Goal: Transaction & Acquisition: Purchase product/service

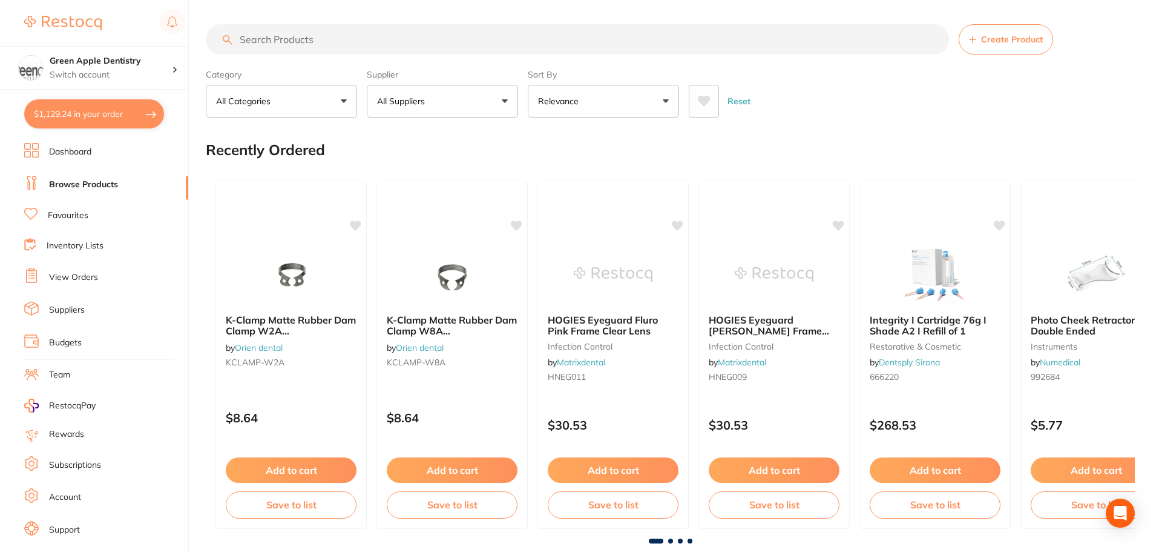
click at [363, 33] on input "search" at bounding box center [578, 39] width 744 height 30
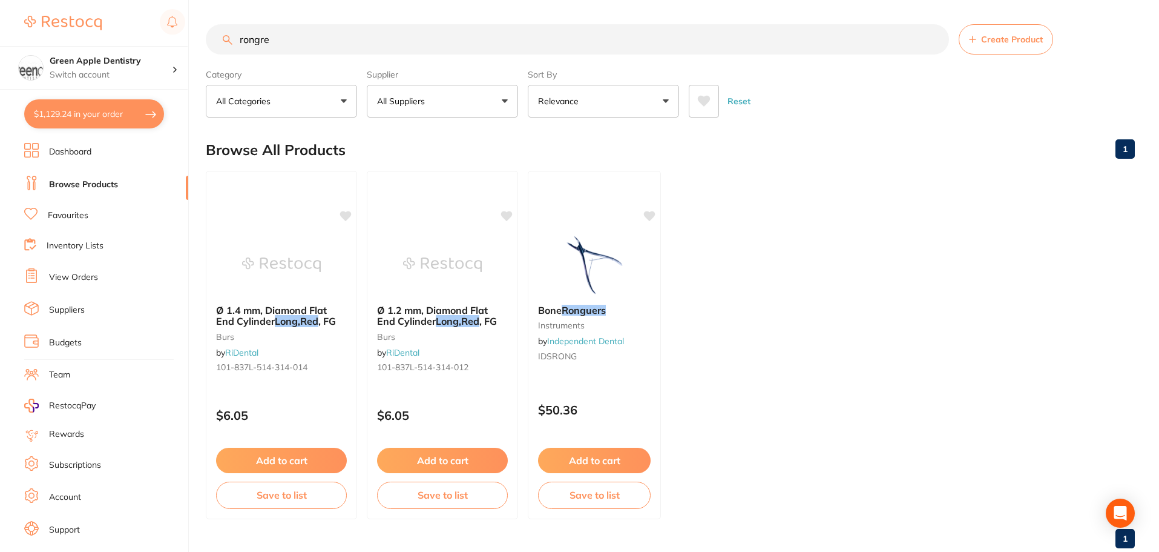
click at [363, 34] on input "rongre" at bounding box center [578, 39] width 744 height 30
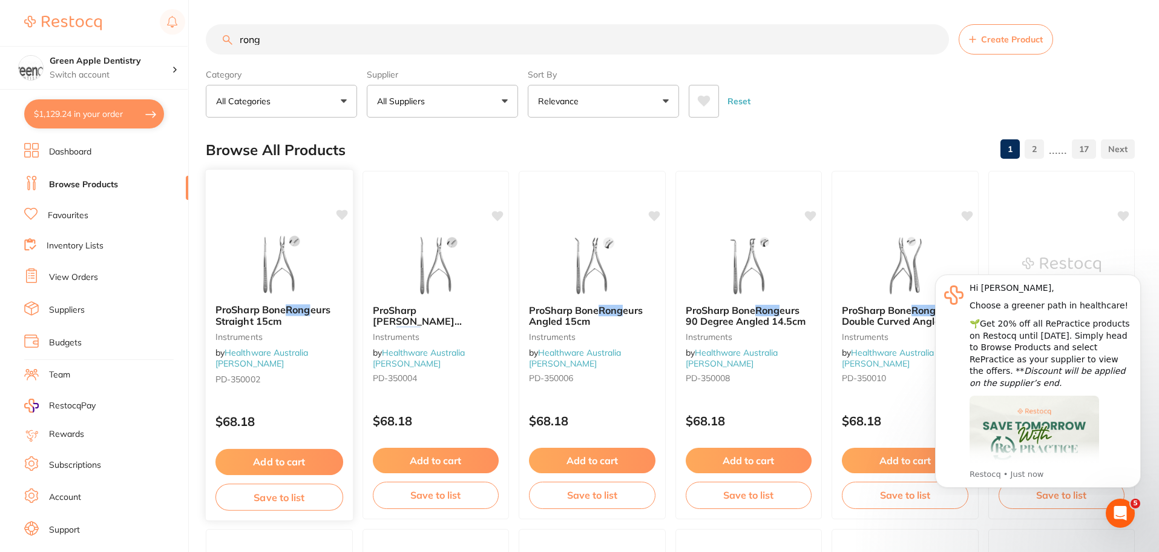
type input "rong"
click at [244, 247] on img at bounding box center [279, 263] width 79 height 61
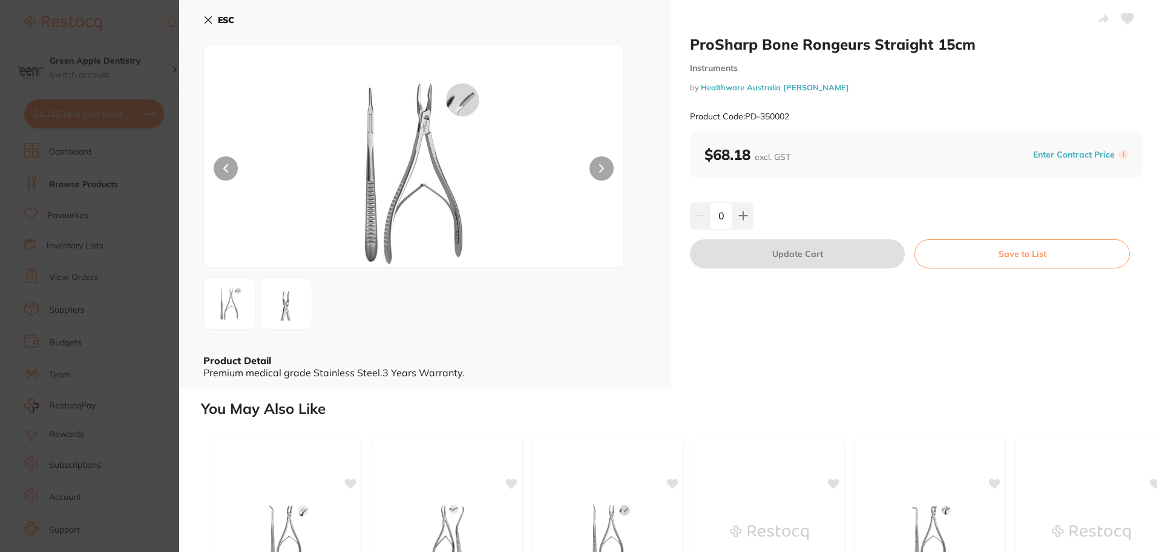
click at [225, 22] on b "ESC" at bounding box center [226, 20] width 16 height 11
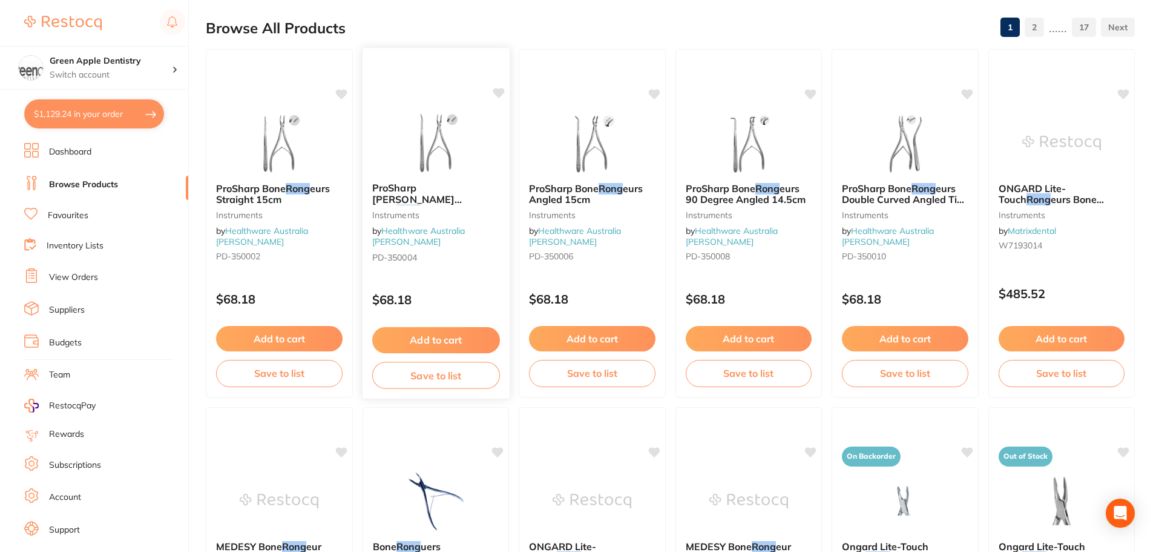
click at [412, 251] on span "PD-350004" at bounding box center [394, 256] width 45 height 11
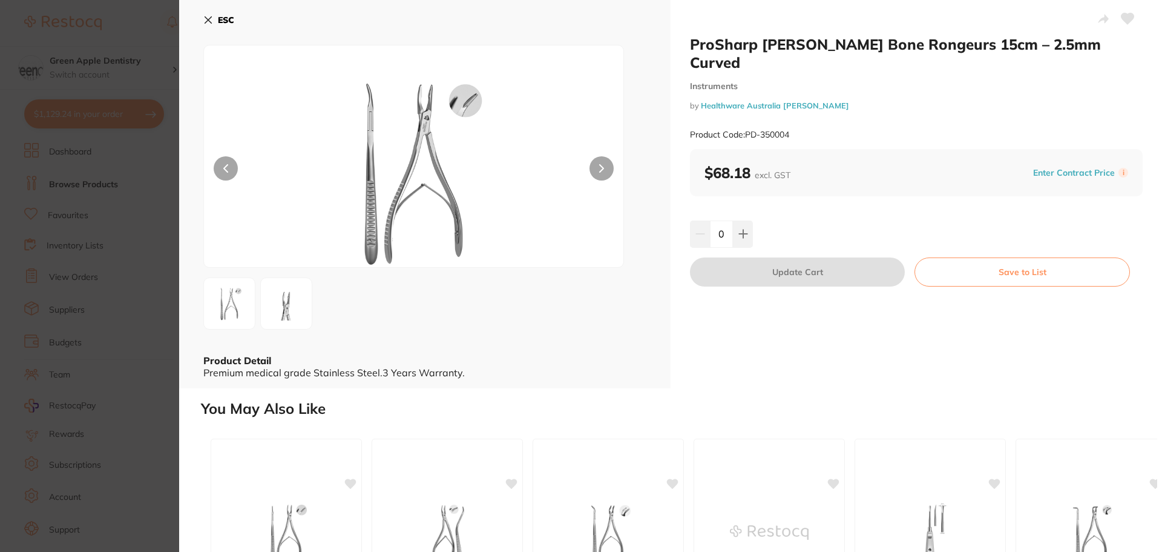
click at [211, 19] on icon at bounding box center [208, 20] width 10 height 10
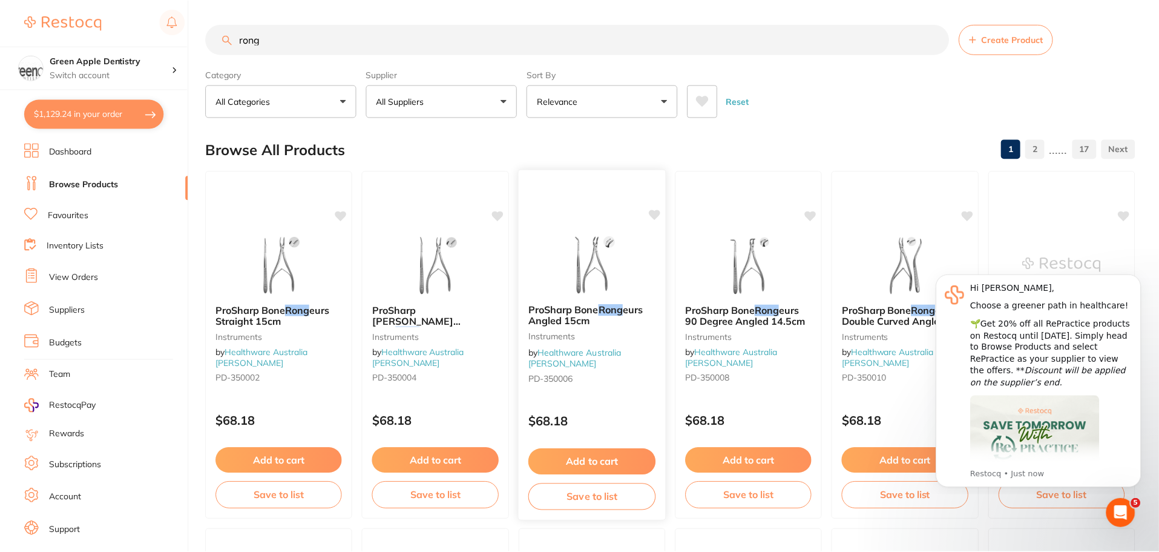
scroll to position [122, 0]
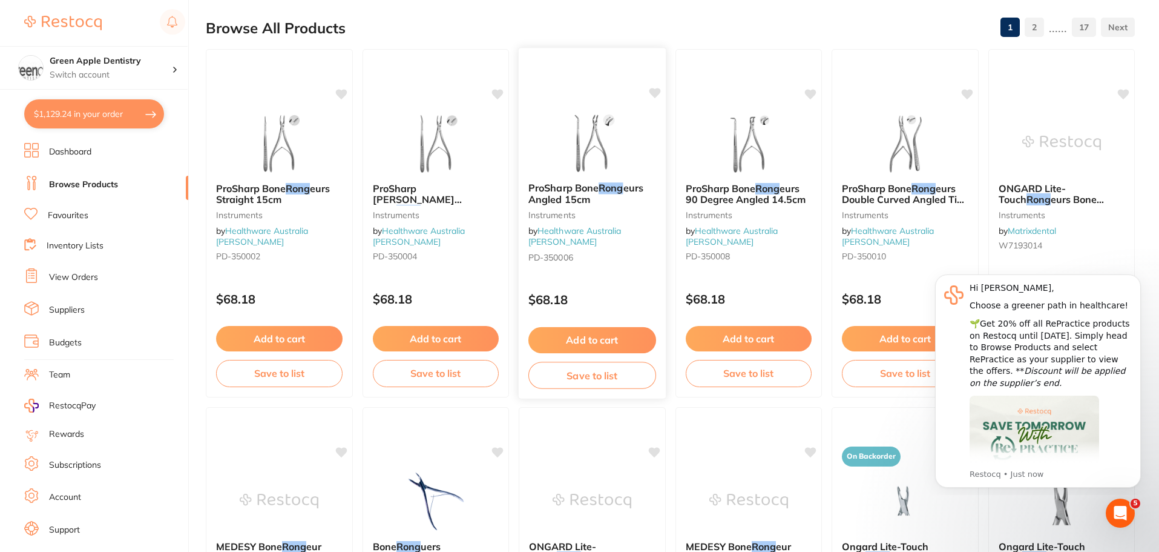
click at [613, 154] on img at bounding box center [592, 141] width 79 height 61
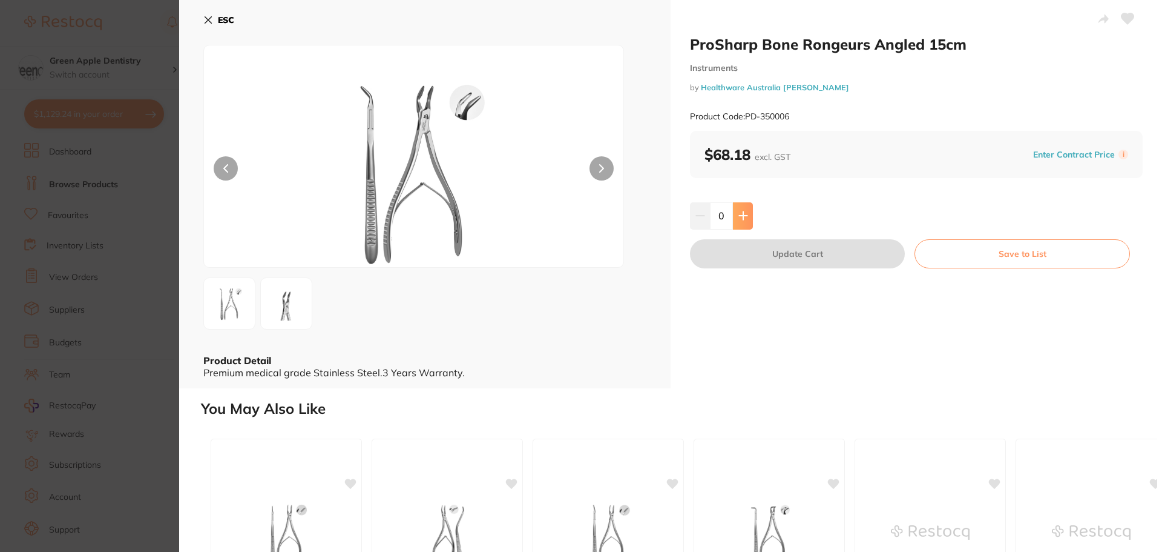
click at [751, 211] on button at bounding box center [743, 215] width 20 height 27
type input "1"
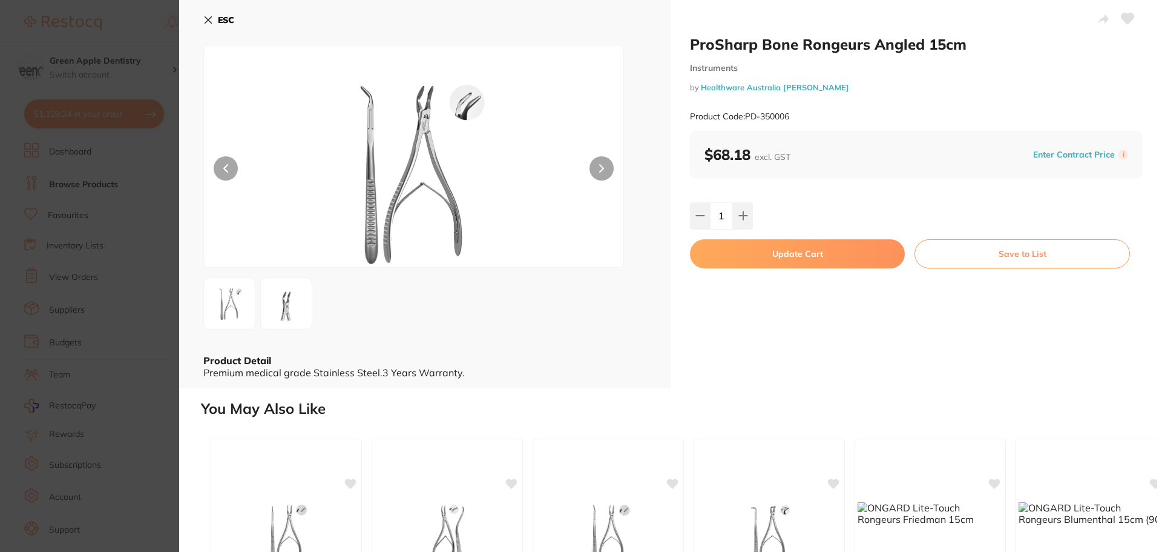
click at [818, 247] on button "Update Cart" at bounding box center [797, 253] width 215 height 29
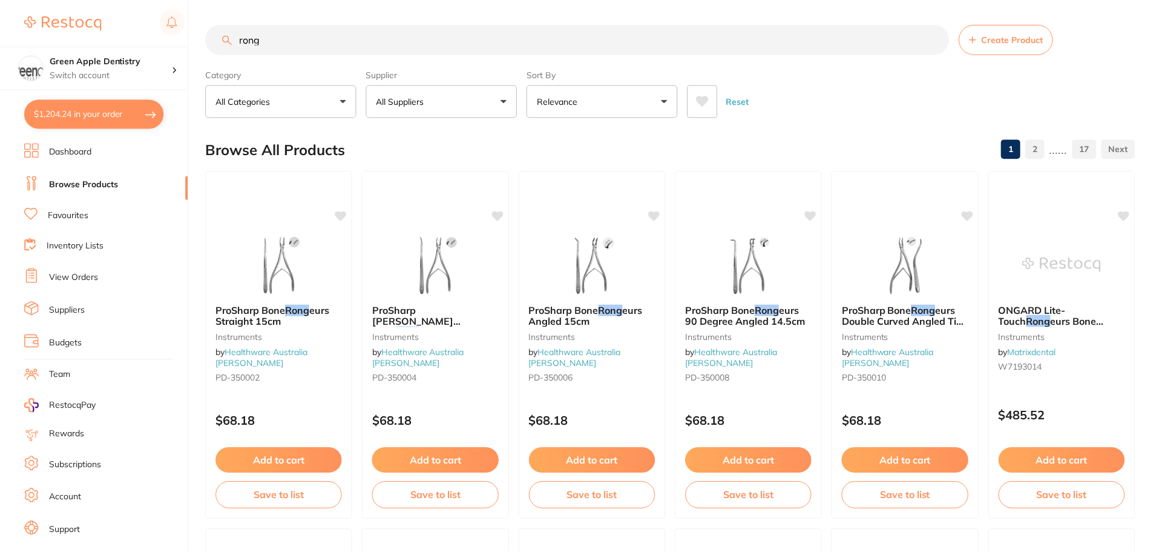
scroll to position [122, 0]
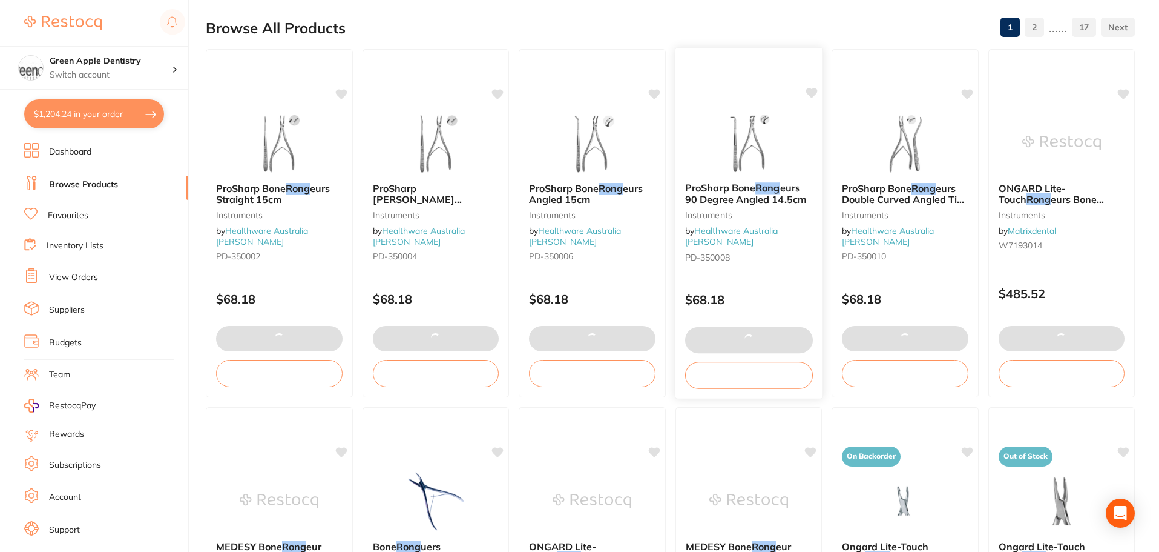
click at [745, 148] on img at bounding box center [748, 141] width 79 height 61
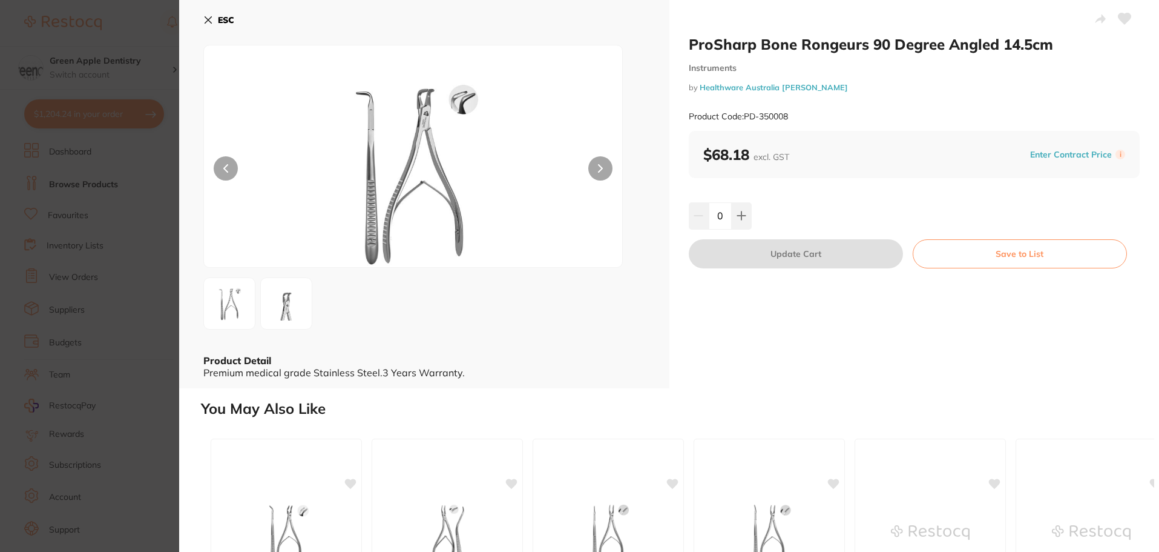
click at [737, 206] on button at bounding box center [742, 215] width 20 height 27
type input "1"
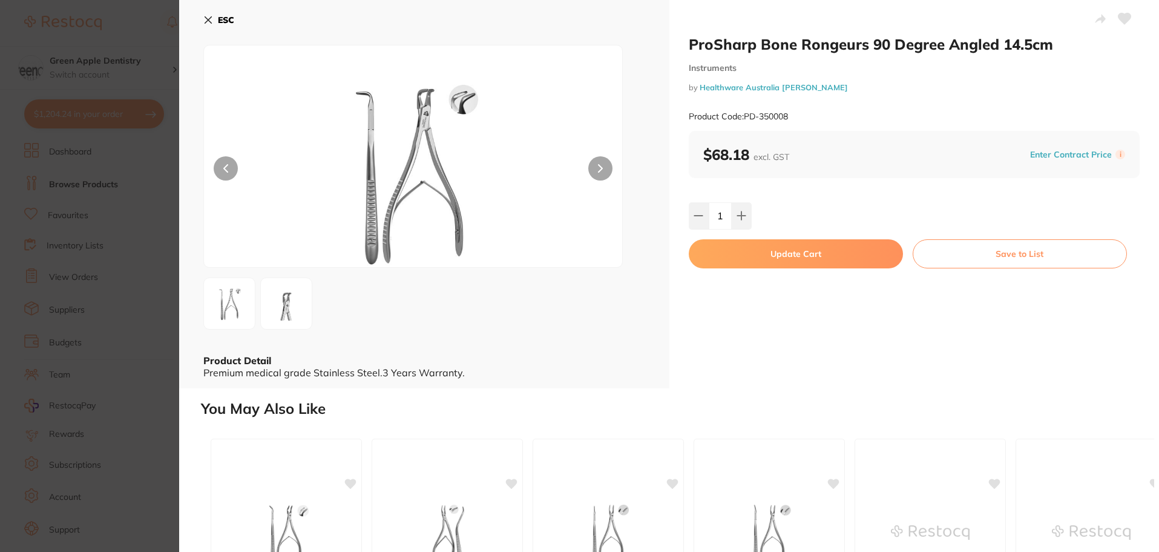
click at [767, 259] on button "Update Cart" at bounding box center [796, 253] width 214 height 29
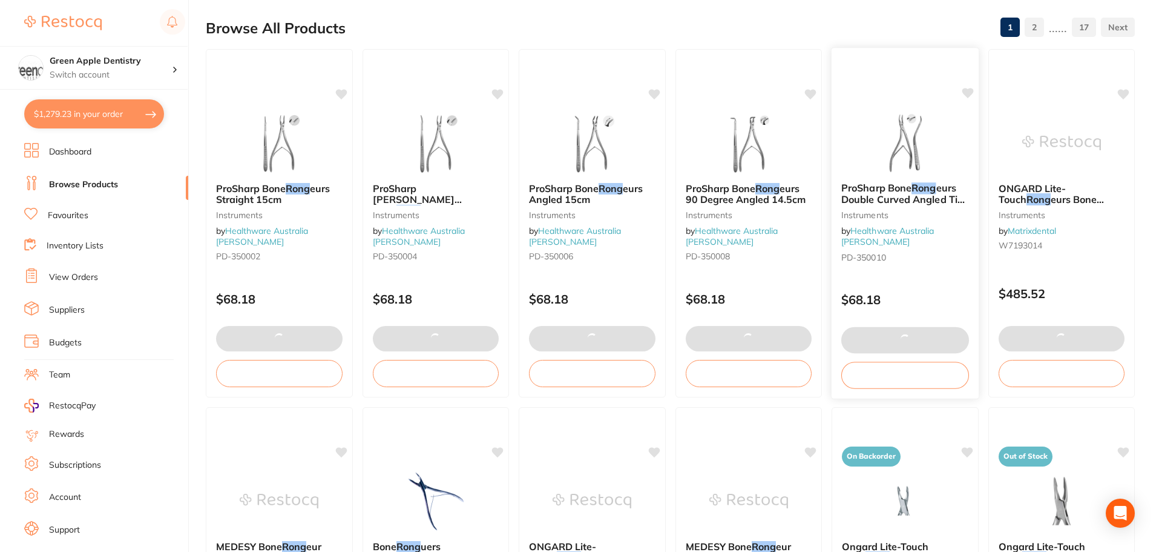
click at [918, 133] on img at bounding box center [905, 141] width 79 height 61
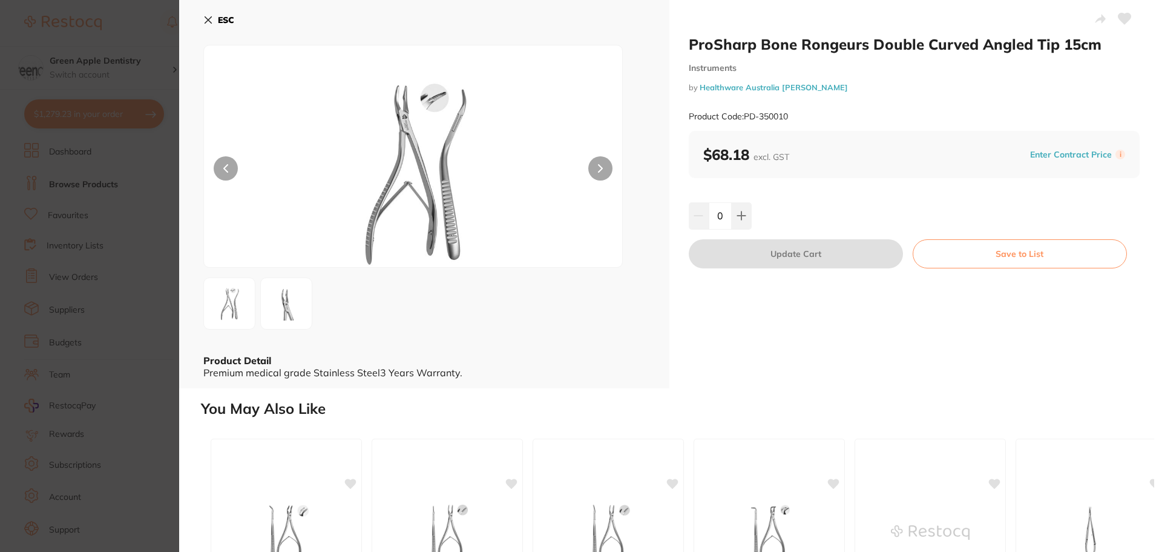
click at [223, 21] on b "ESC" at bounding box center [226, 20] width 16 height 11
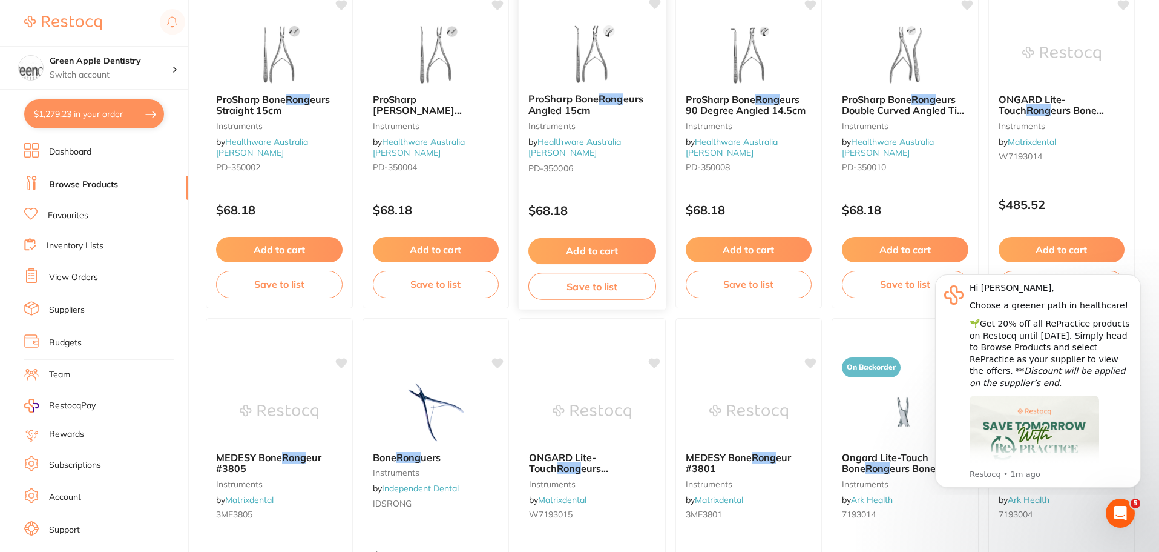
scroll to position [242, 0]
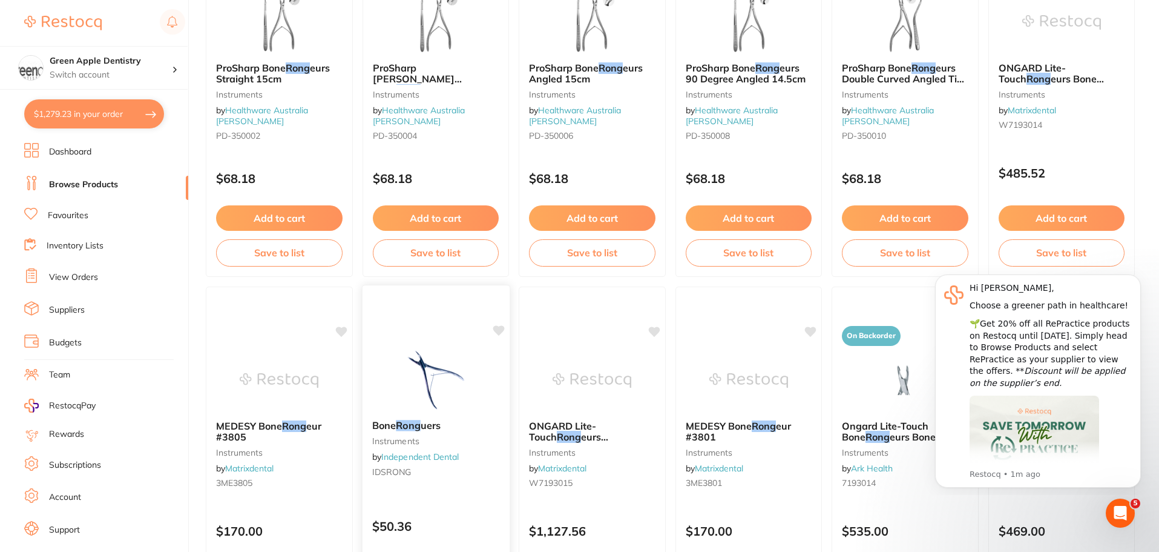
click at [466, 347] on div "Bone Rong uers instruments by Independent Dental IDSRONG $50.36 Add to cart Sav…" at bounding box center [435, 461] width 148 height 352
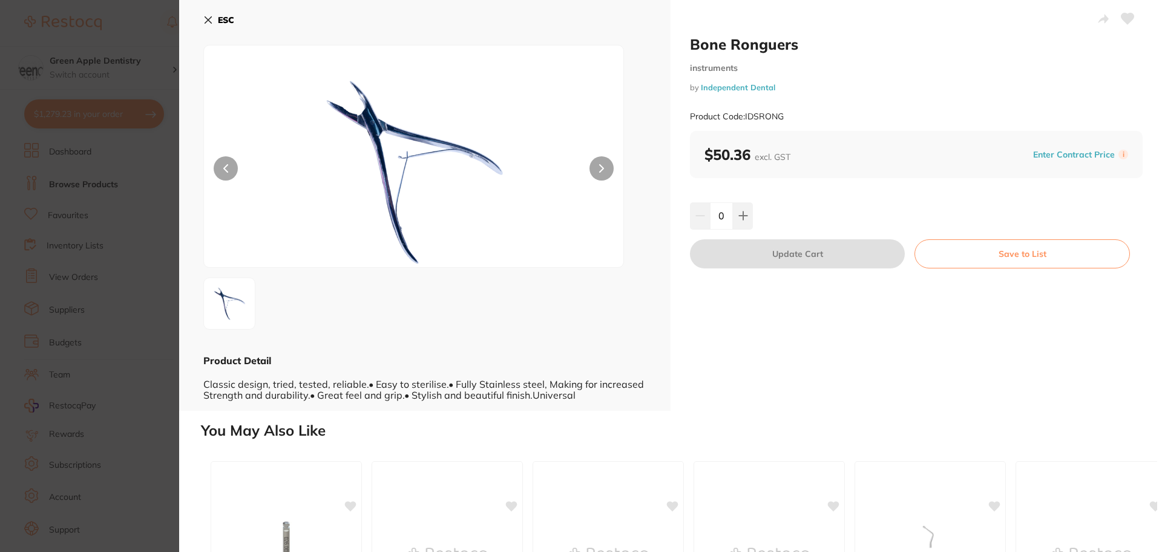
click at [228, 17] on b "ESC" at bounding box center [226, 20] width 16 height 11
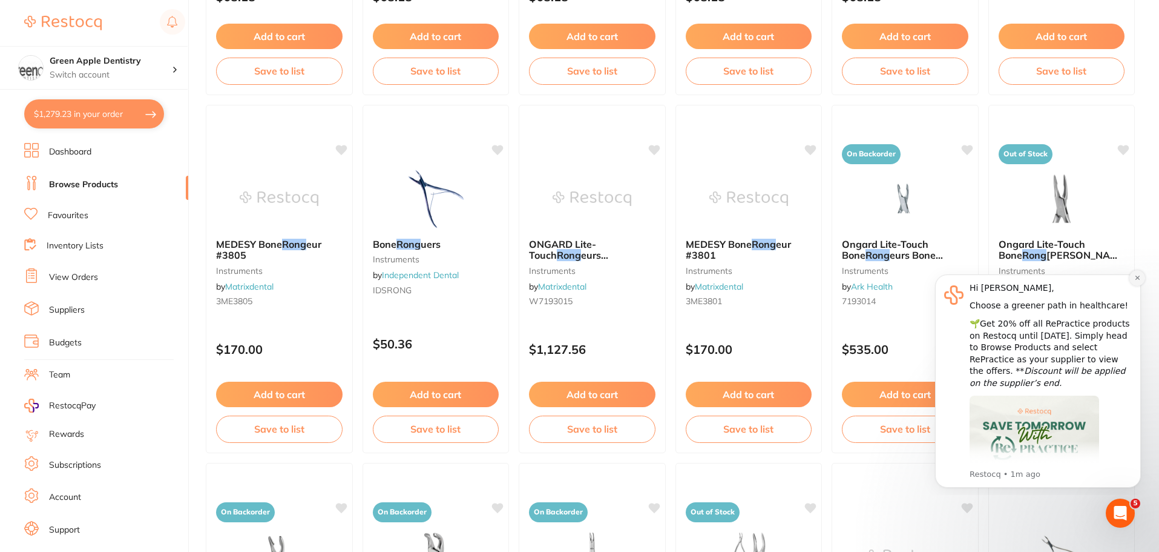
click at [1138, 279] on icon "Dismiss notification" at bounding box center [1138, 277] width 7 height 7
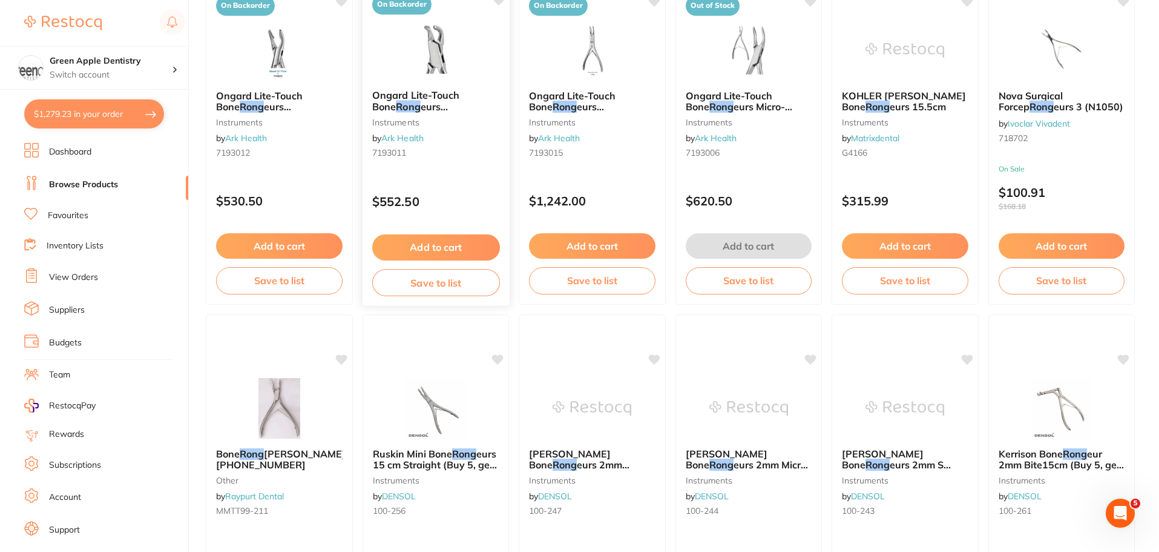
scroll to position [908, 0]
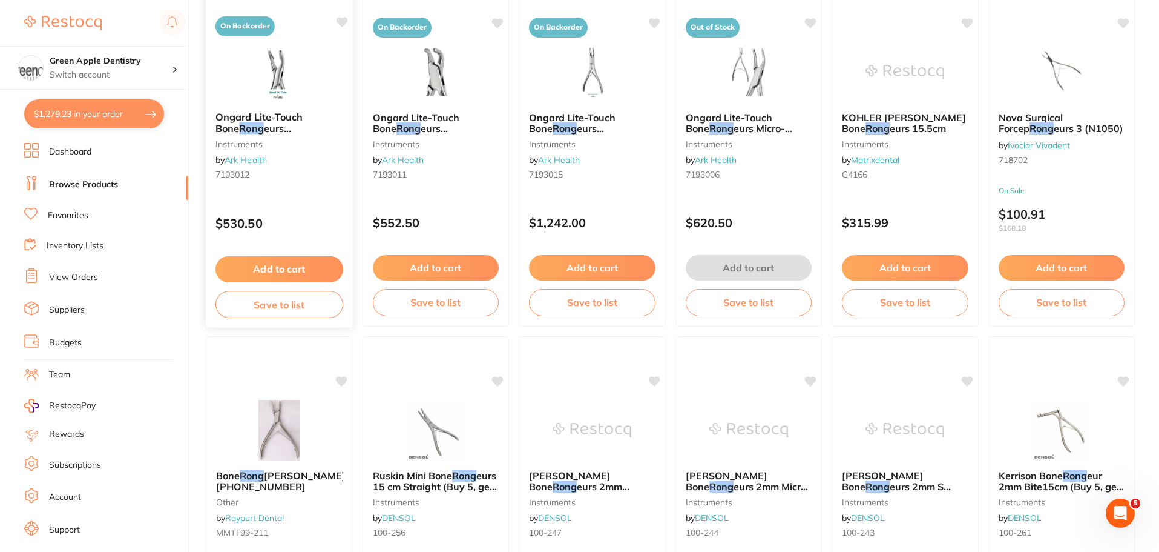
click at [322, 92] on div at bounding box center [279, 71] width 147 height 61
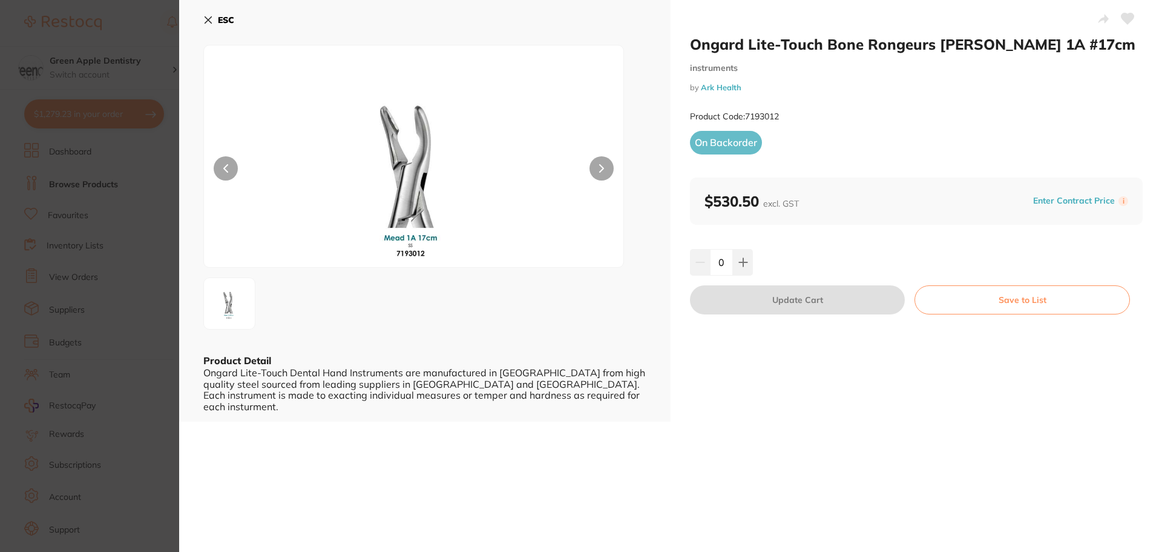
click at [209, 18] on icon at bounding box center [208, 20] width 10 height 10
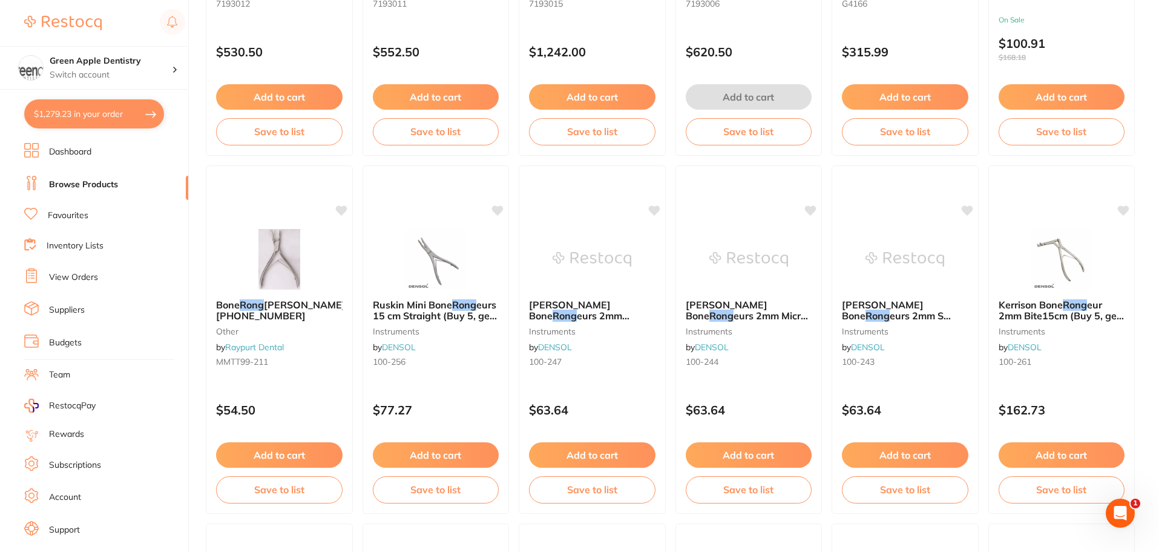
scroll to position [1090, 0]
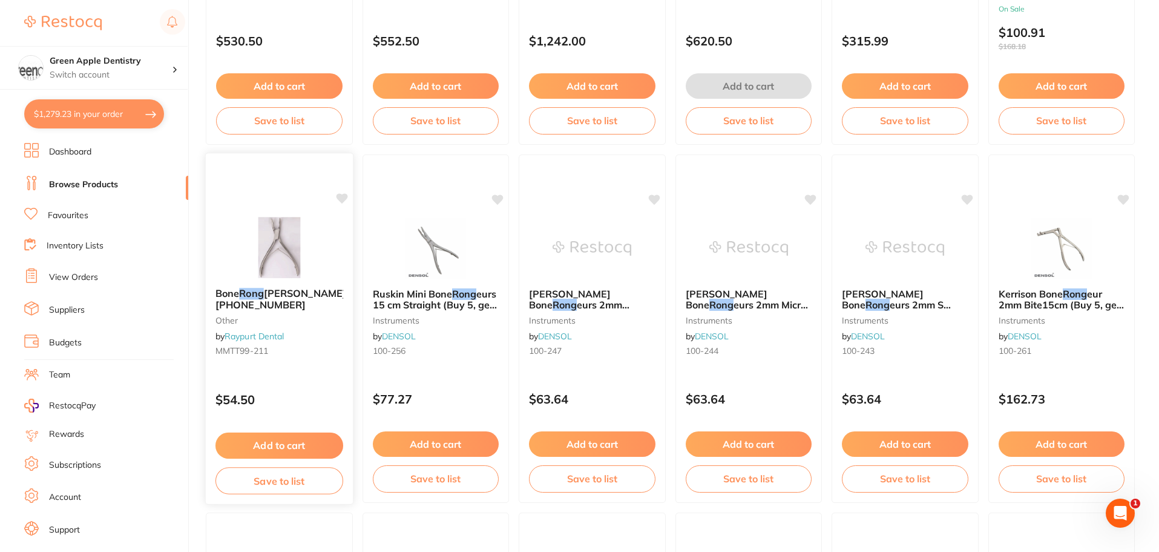
click at [272, 236] on img at bounding box center [279, 247] width 79 height 61
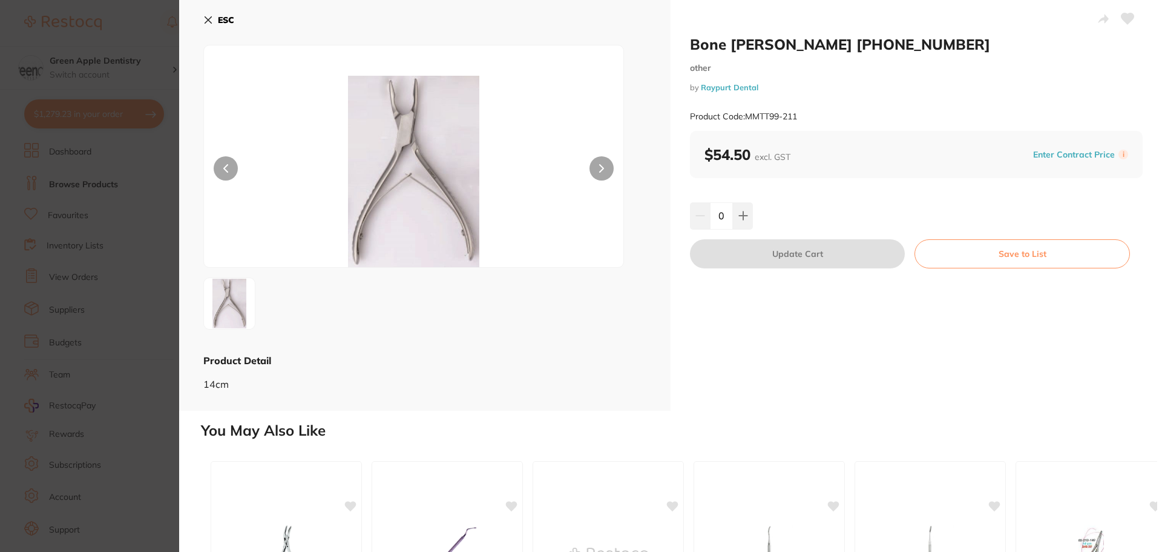
click at [228, 23] on b "ESC" at bounding box center [226, 20] width 16 height 11
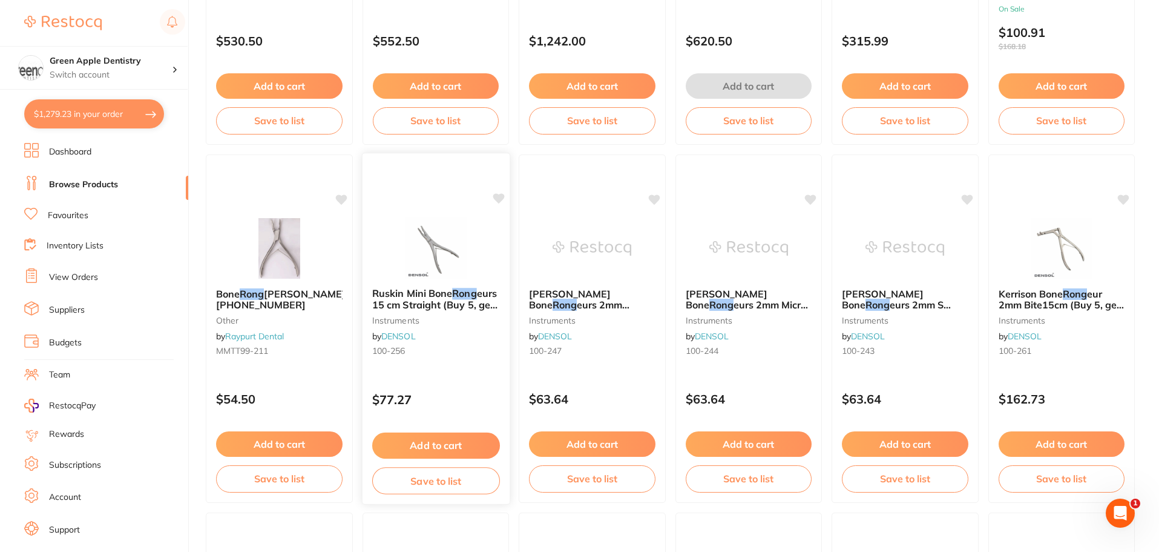
click at [480, 249] on div at bounding box center [435, 247] width 147 height 61
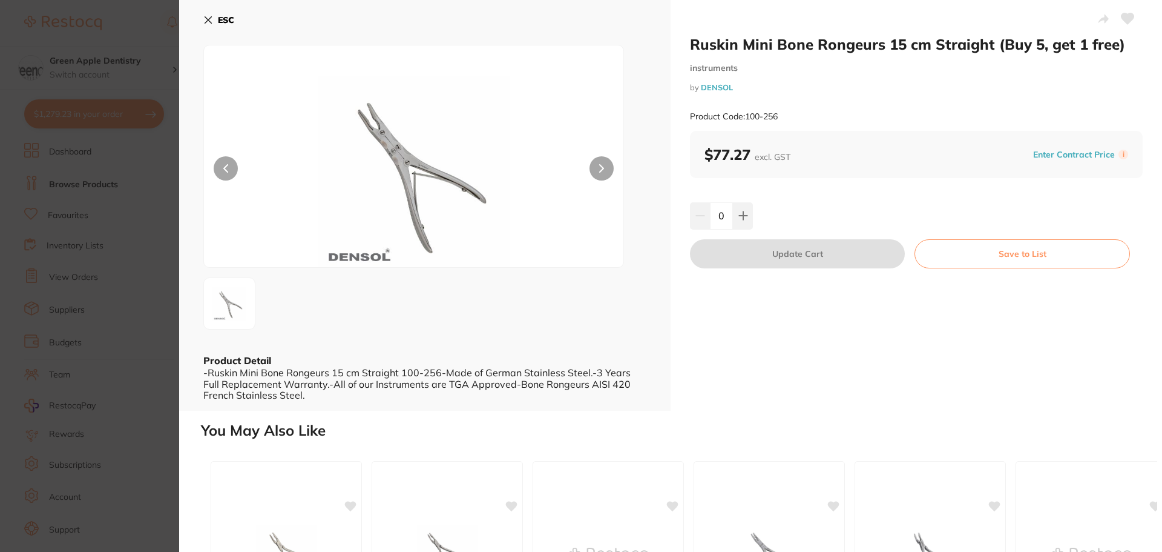
click at [226, 18] on b "ESC" at bounding box center [226, 20] width 16 height 11
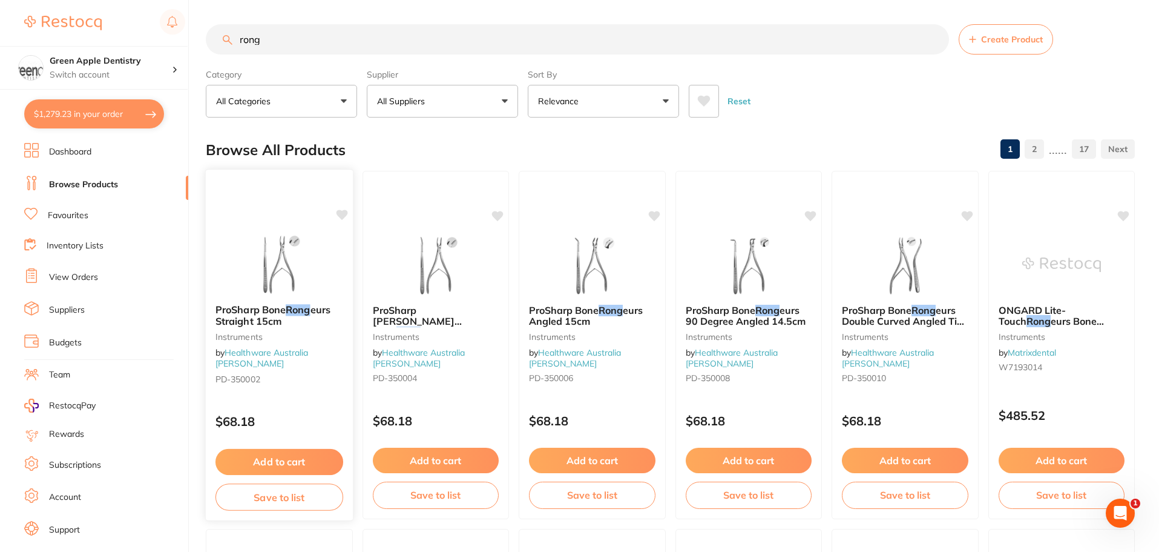
click at [297, 244] on img at bounding box center [279, 263] width 79 height 61
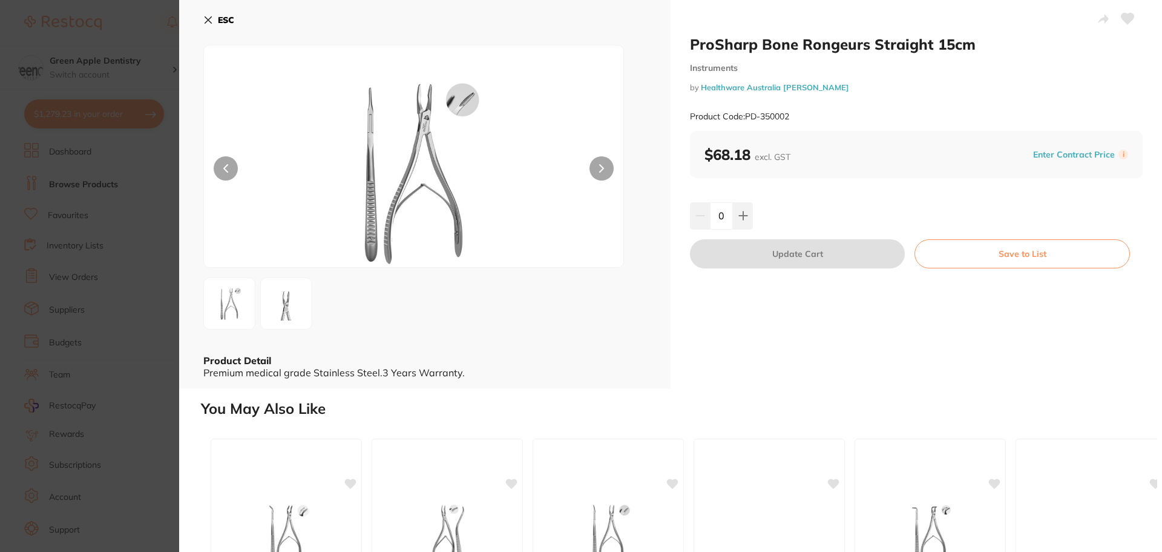
click at [219, 21] on b "ESC" at bounding box center [226, 20] width 16 height 11
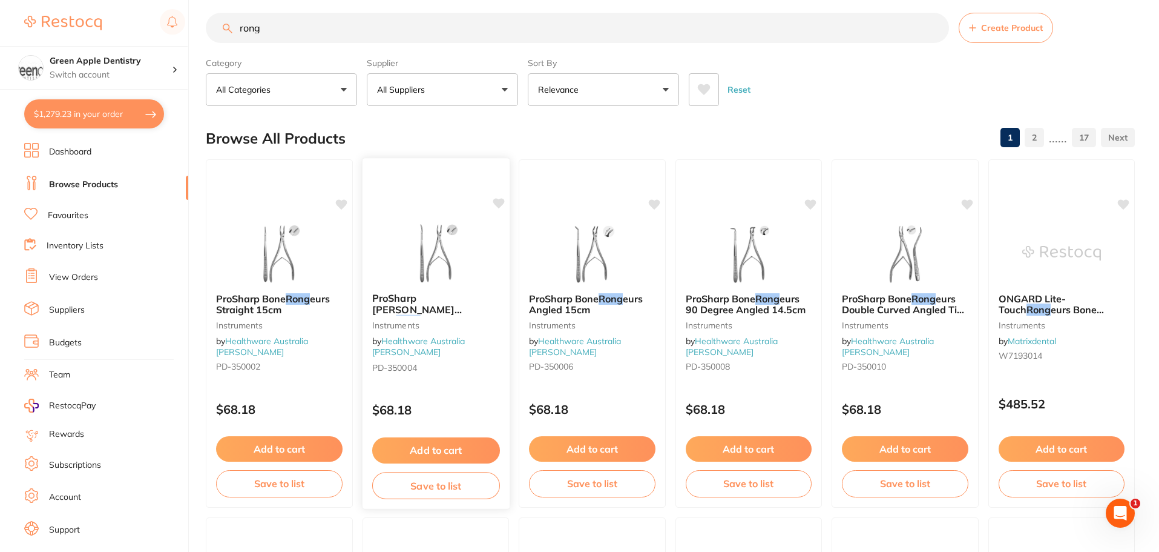
click at [416, 212] on div "ProSharp [PERSON_NAME] Bone [PERSON_NAME] 15cm – 2.5mm Curved Instruments by He…" at bounding box center [435, 333] width 148 height 352
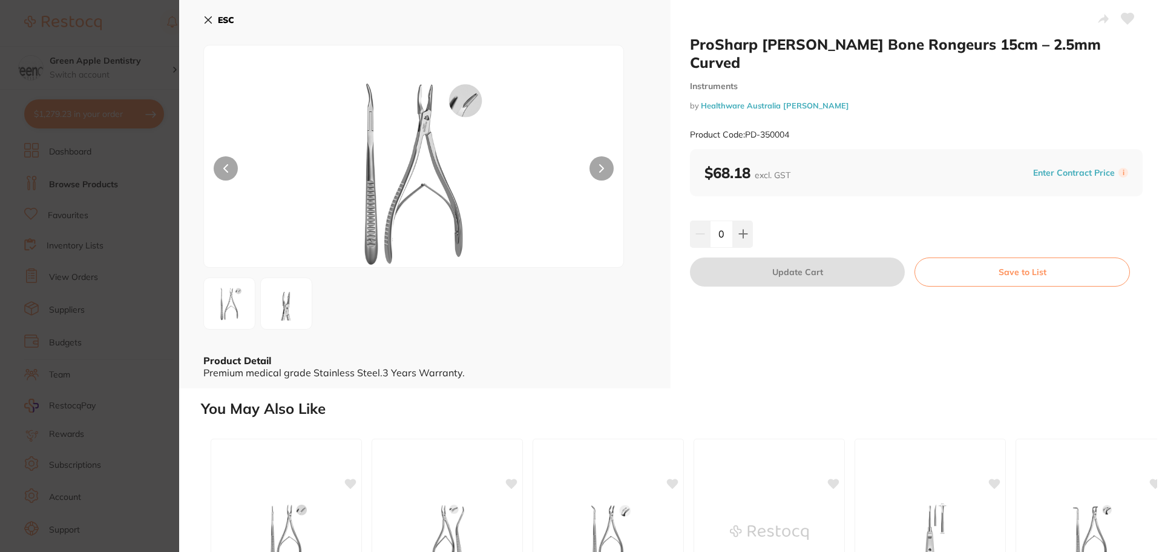
click at [225, 15] on b "ESC" at bounding box center [226, 20] width 16 height 11
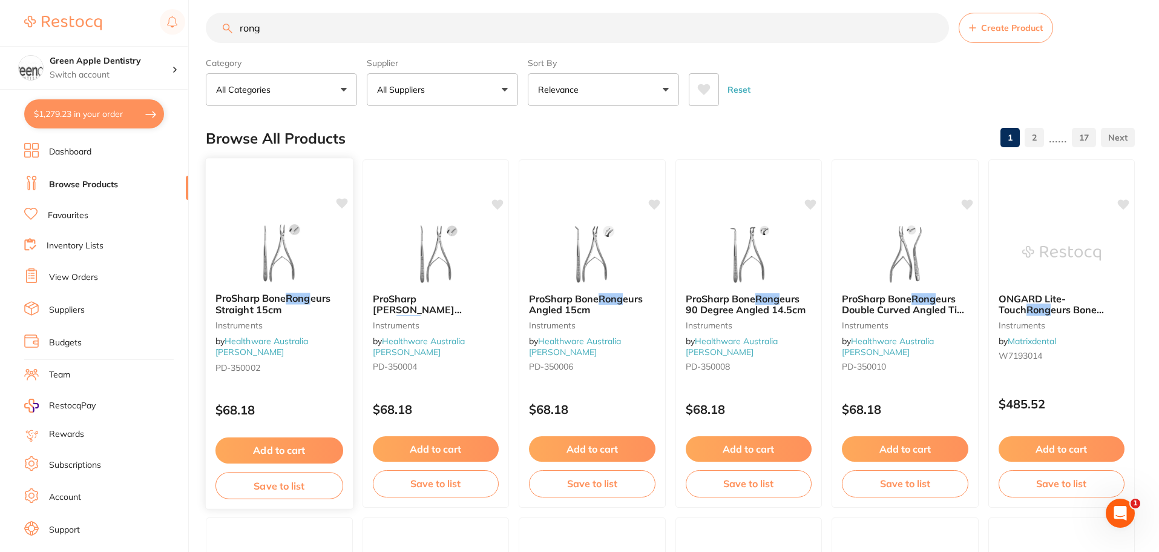
click at [298, 446] on button "Add to cart" at bounding box center [280, 450] width 128 height 26
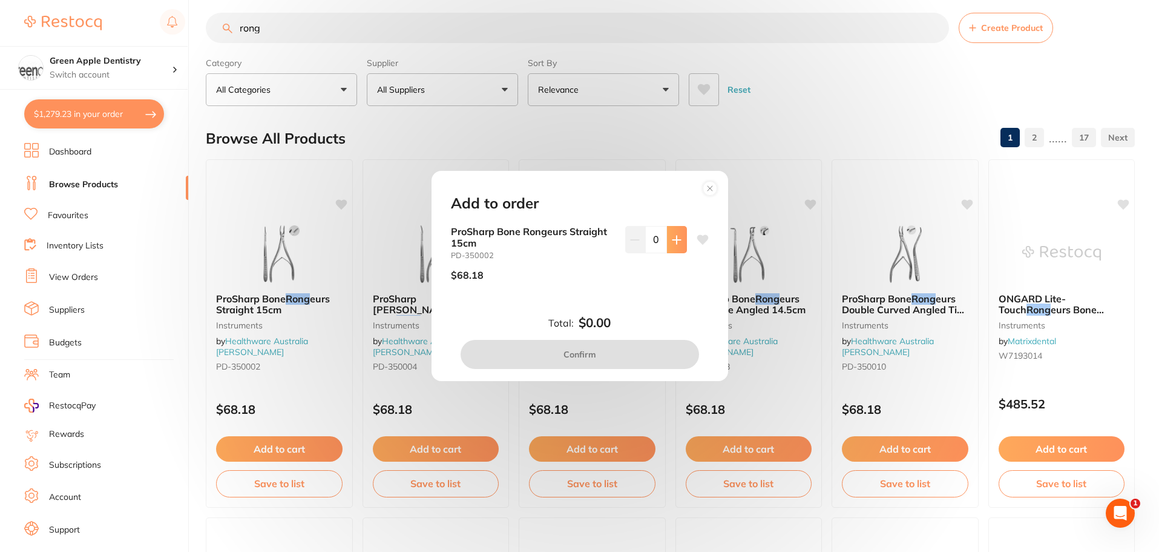
click at [673, 240] on icon at bounding box center [677, 240] width 8 height 8
type input "1"
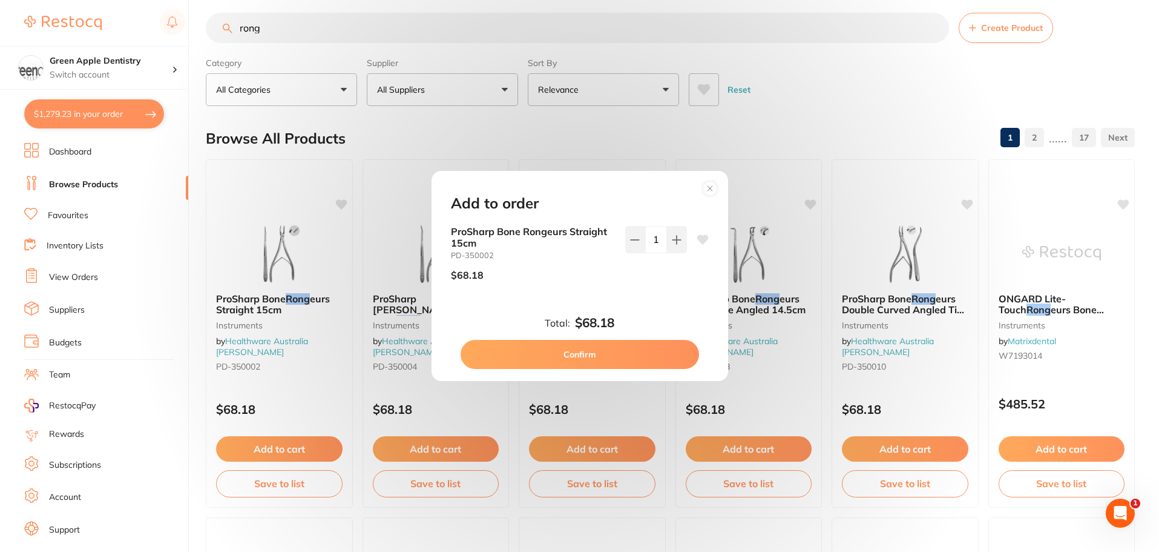
click at [596, 354] on button "Confirm" at bounding box center [580, 354] width 239 height 29
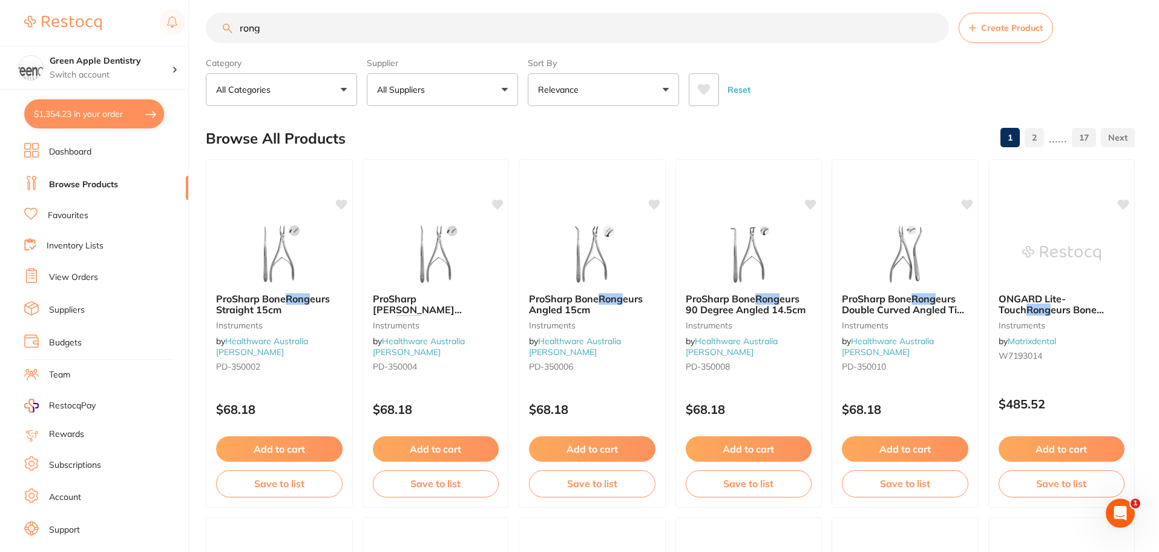
click at [333, 19] on input "rong" at bounding box center [578, 28] width 744 height 30
